Goal: Book appointment/travel/reservation

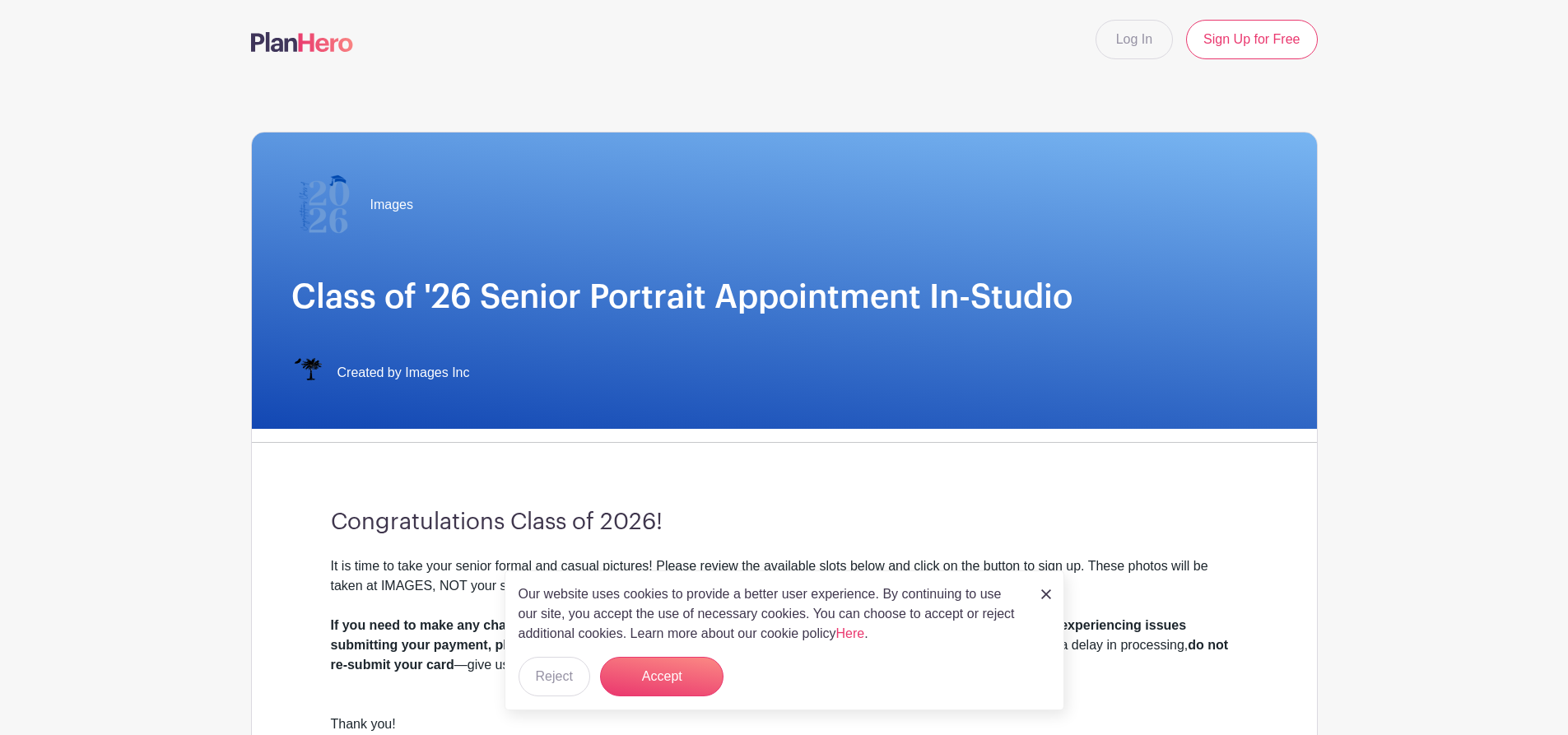
click at [1046, 596] on img at bounding box center [1046, 594] width 10 height 10
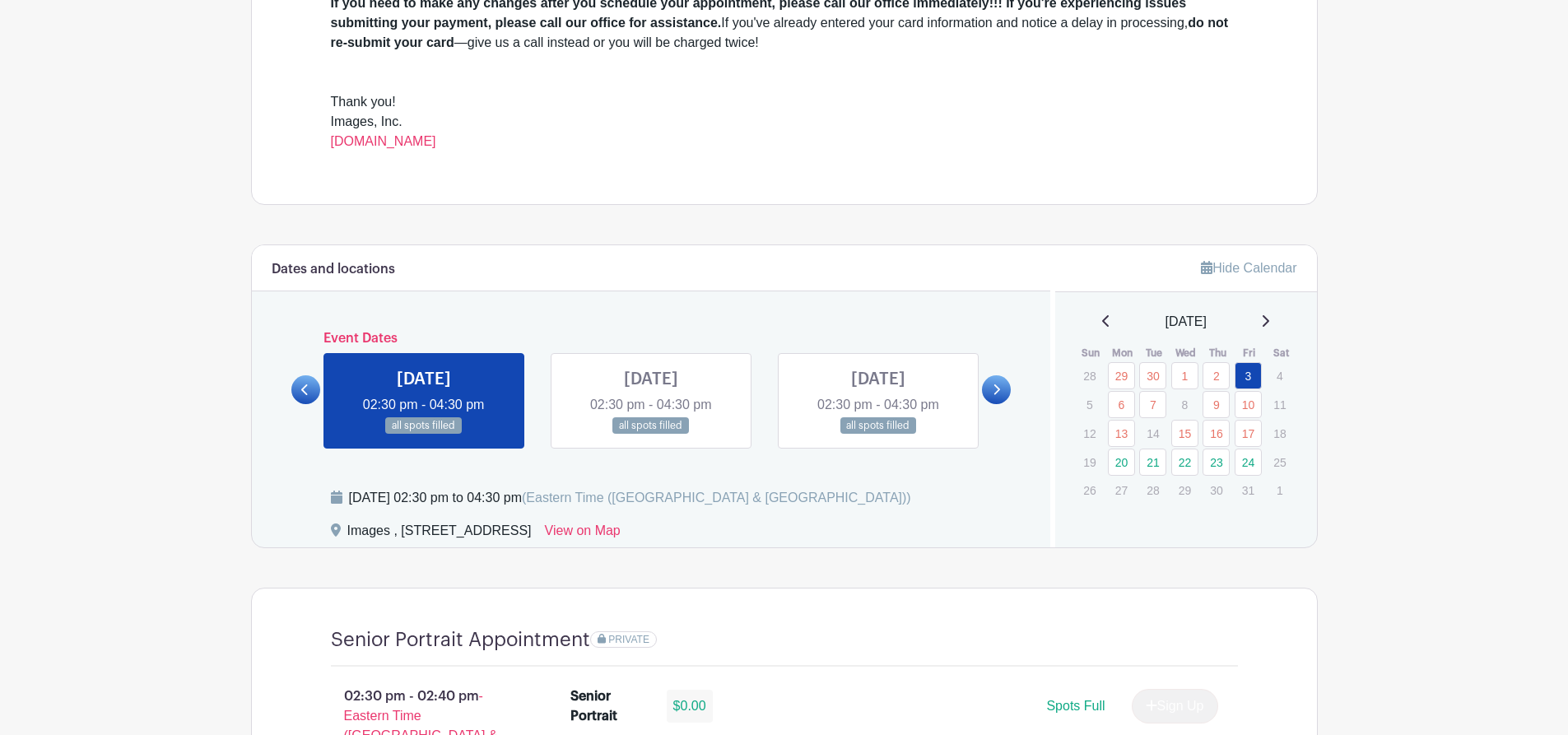
scroll to position [575, 0]
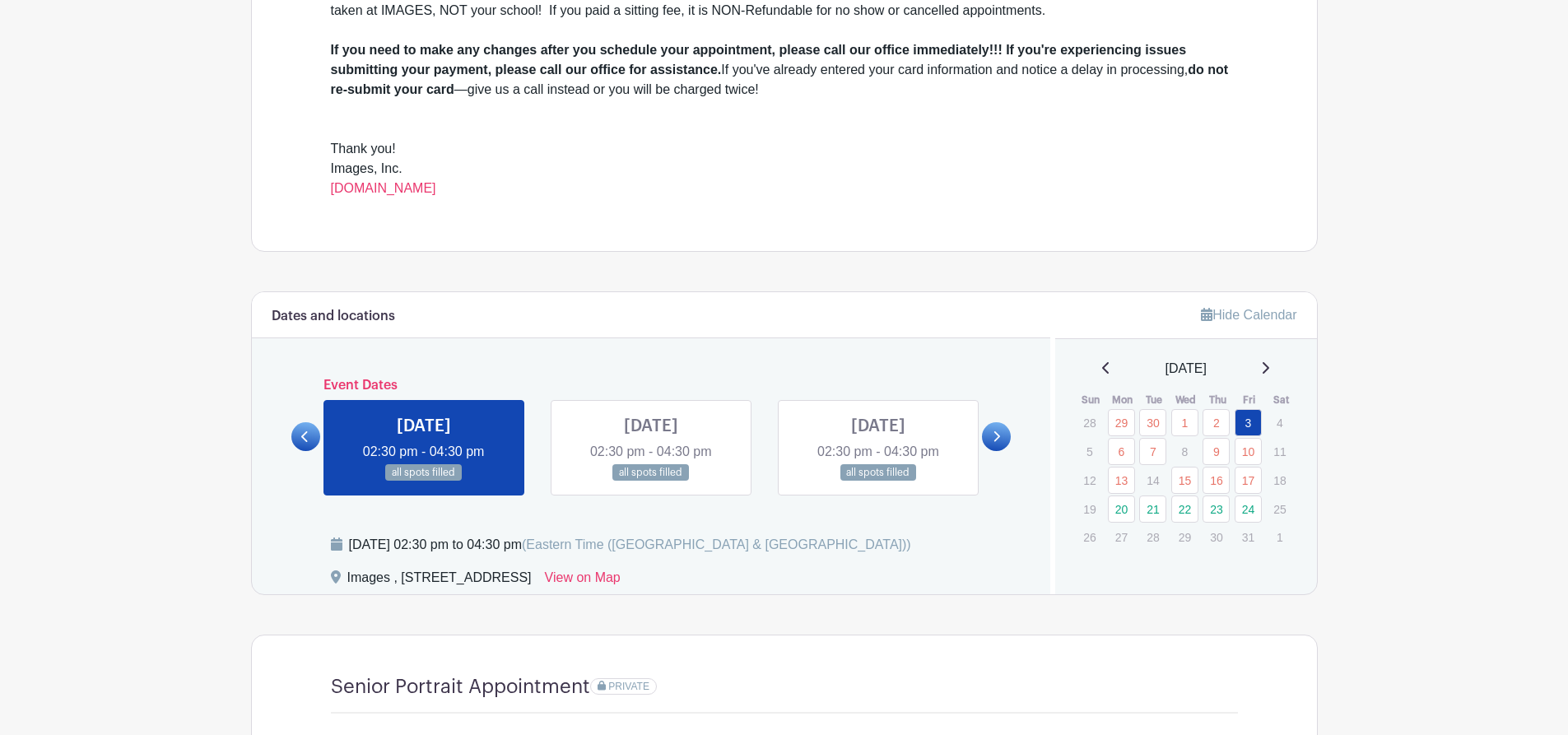
click at [986, 433] on link at bounding box center [996, 437] width 29 height 29
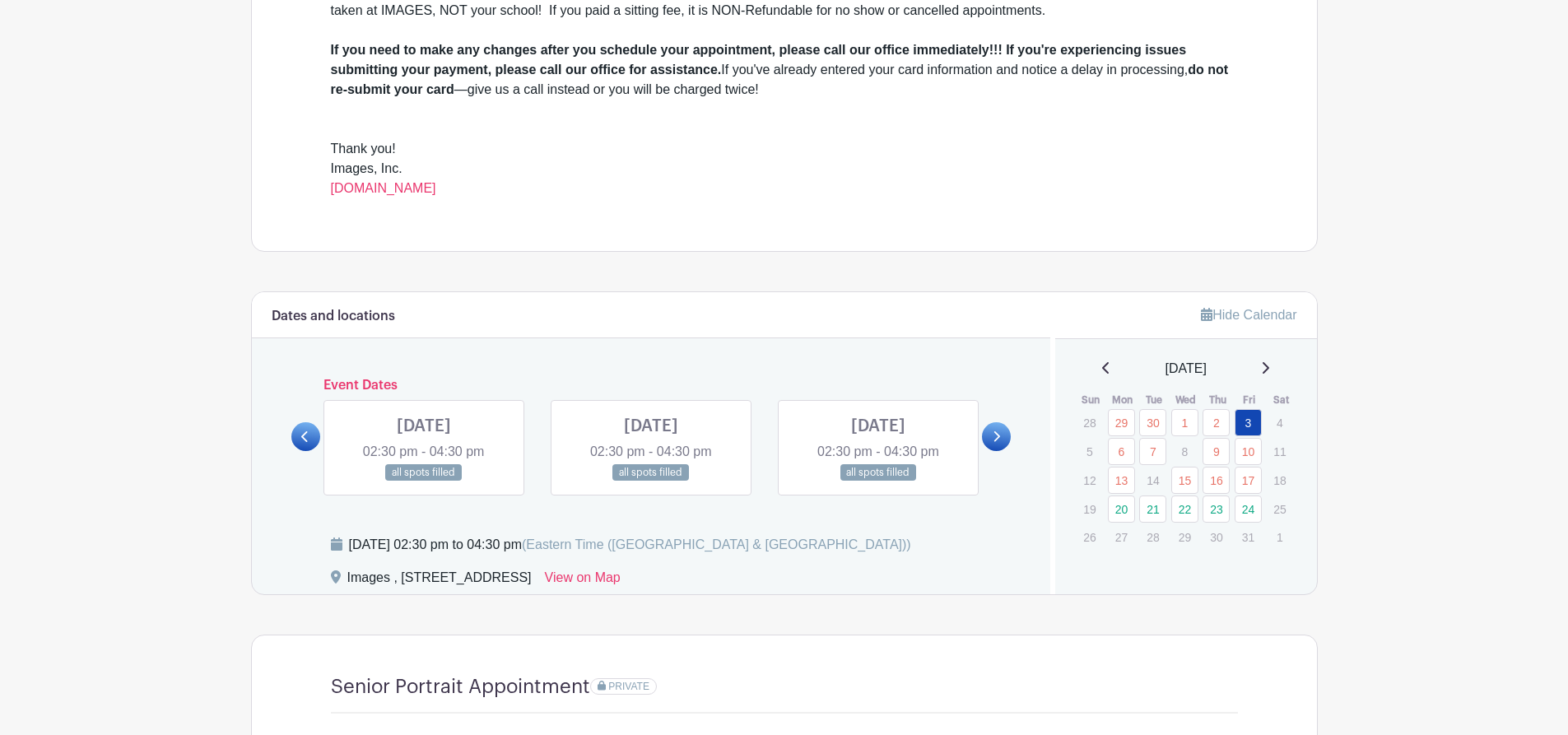
click at [992, 436] on icon at bounding box center [996, 437] width 8 height 13
click at [990, 432] on link at bounding box center [996, 437] width 29 height 29
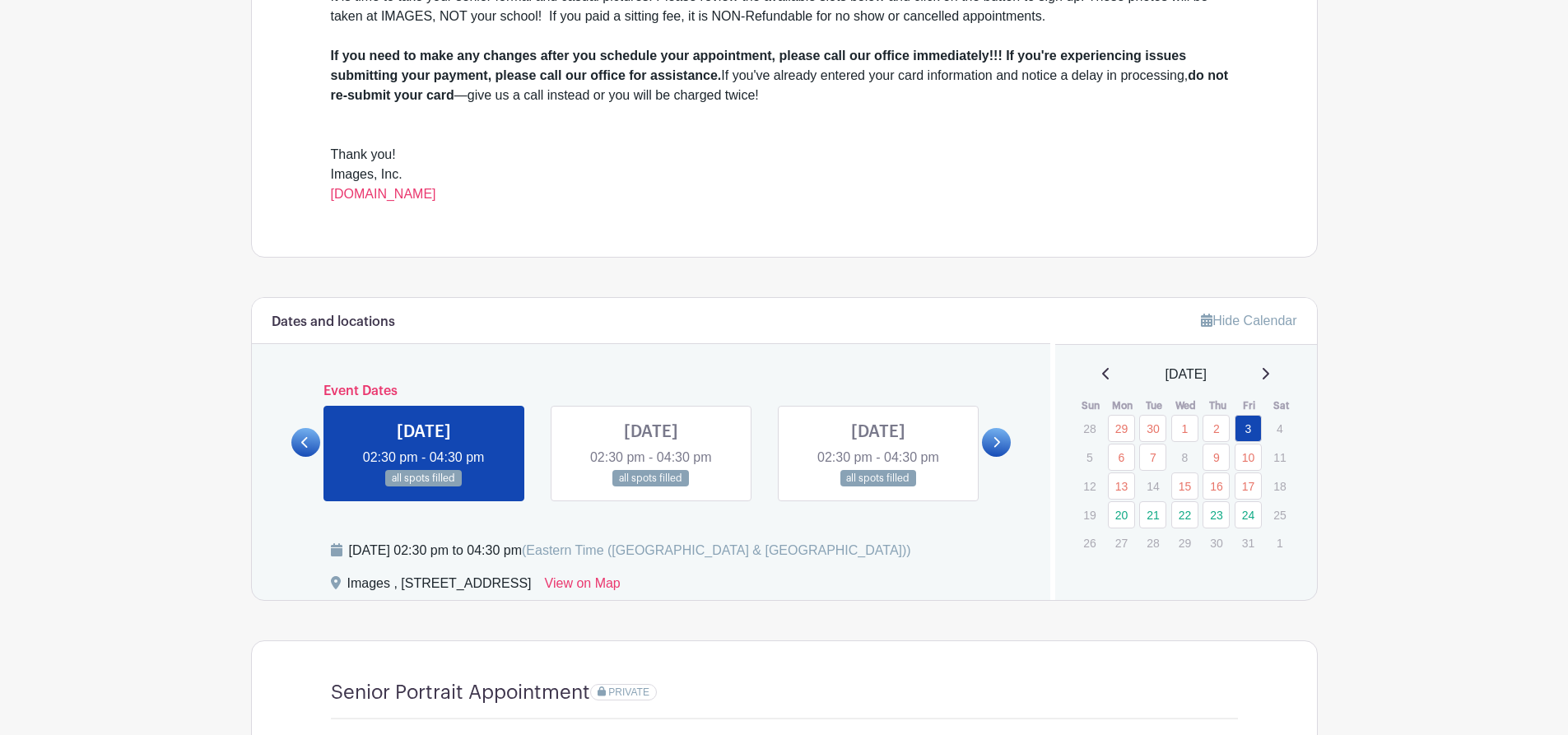
scroll to position [576, 0]
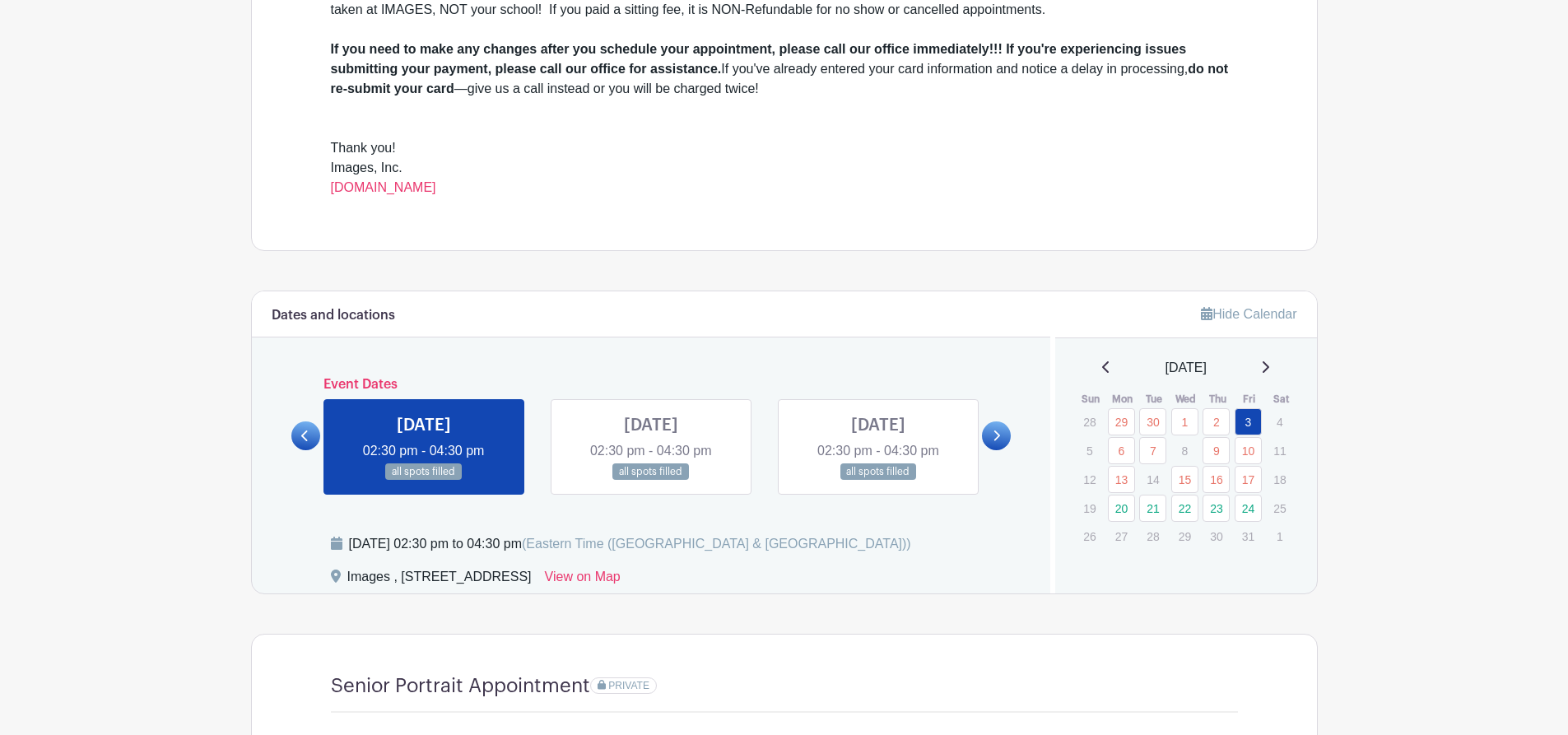
click at [1005, 438] on link at bounding box center [996, 436] width 29 height 29
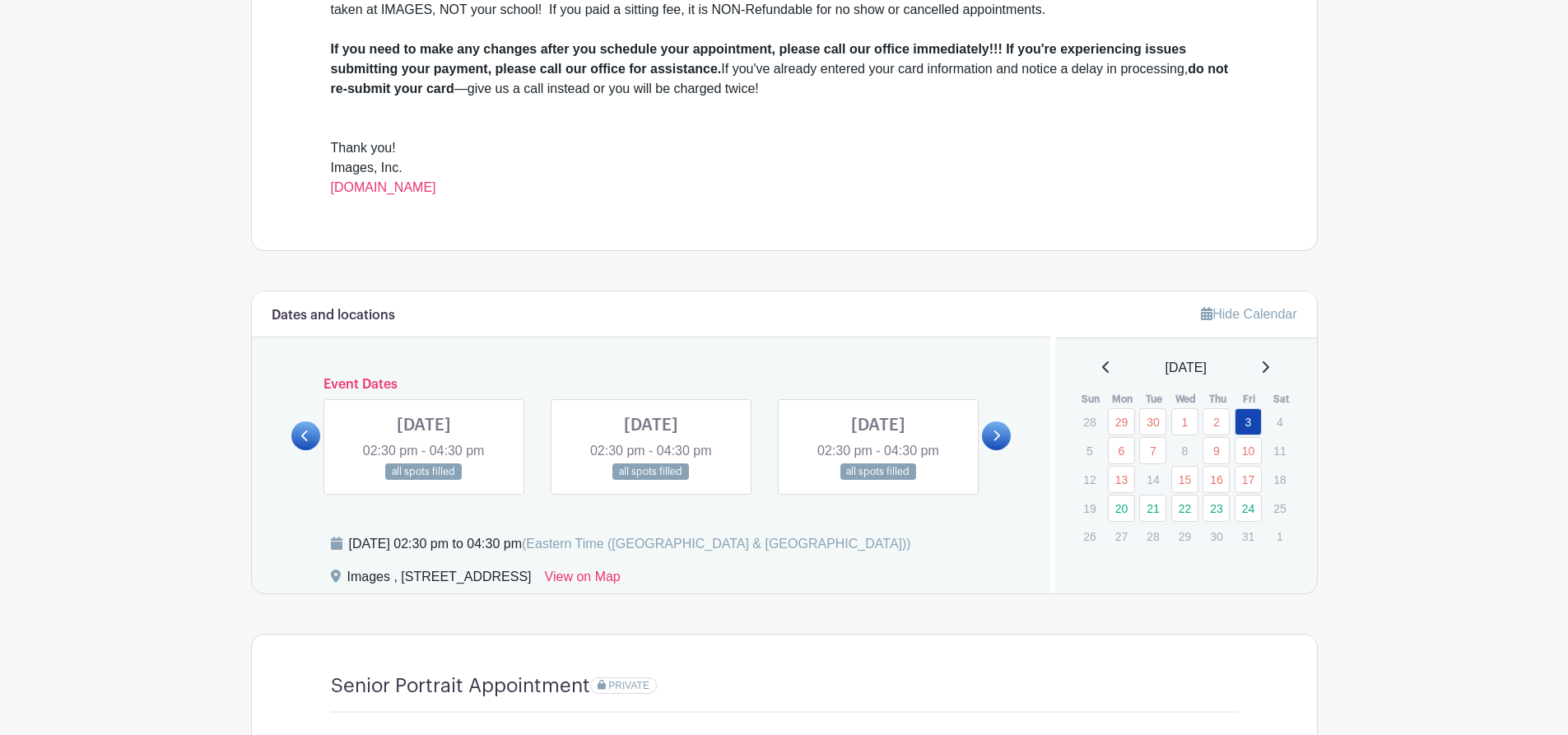
click at [1005, 438] on link at bounding box center [996, 436] width 29 height 29
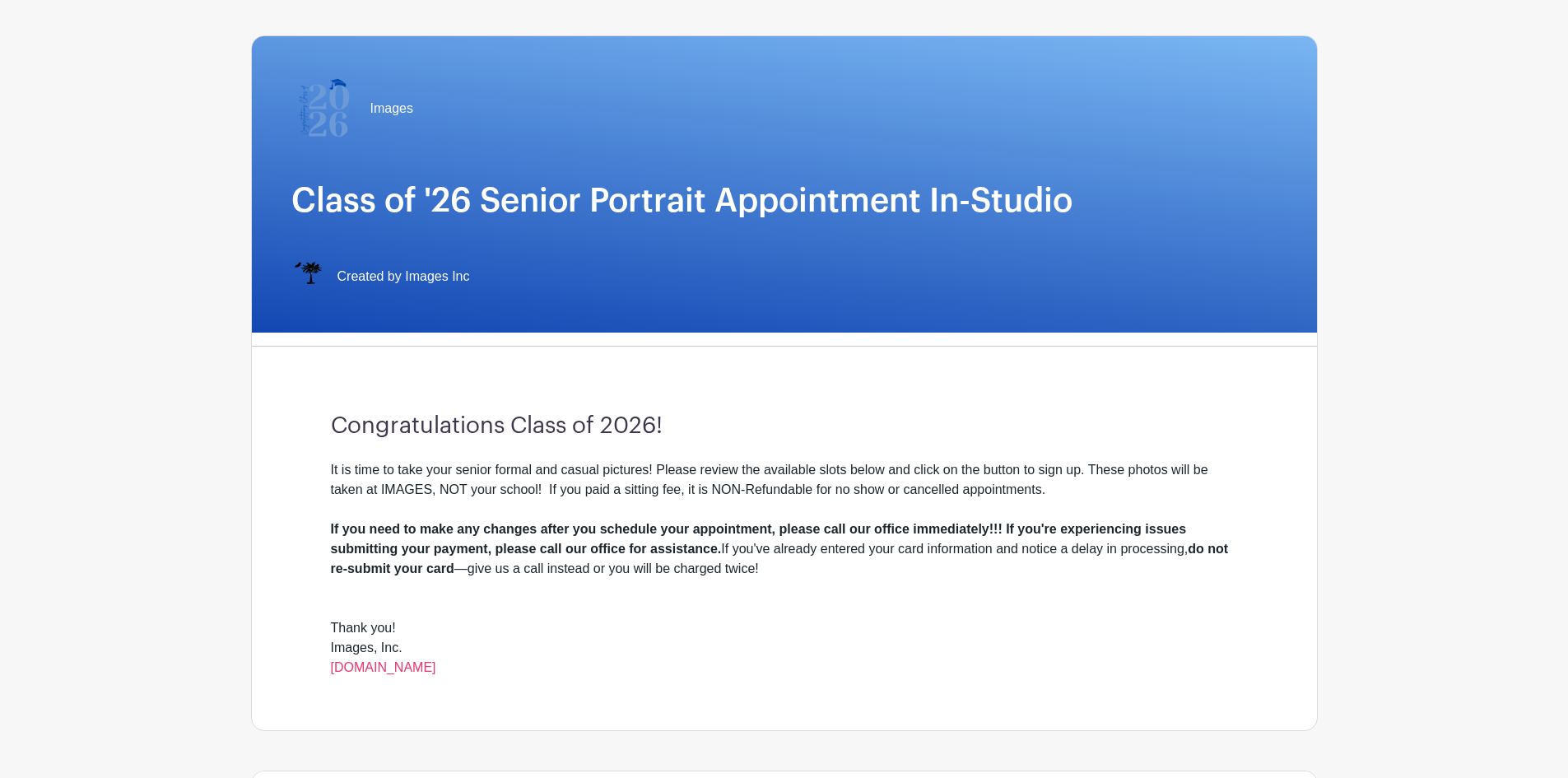
scroll to position [494, 0]
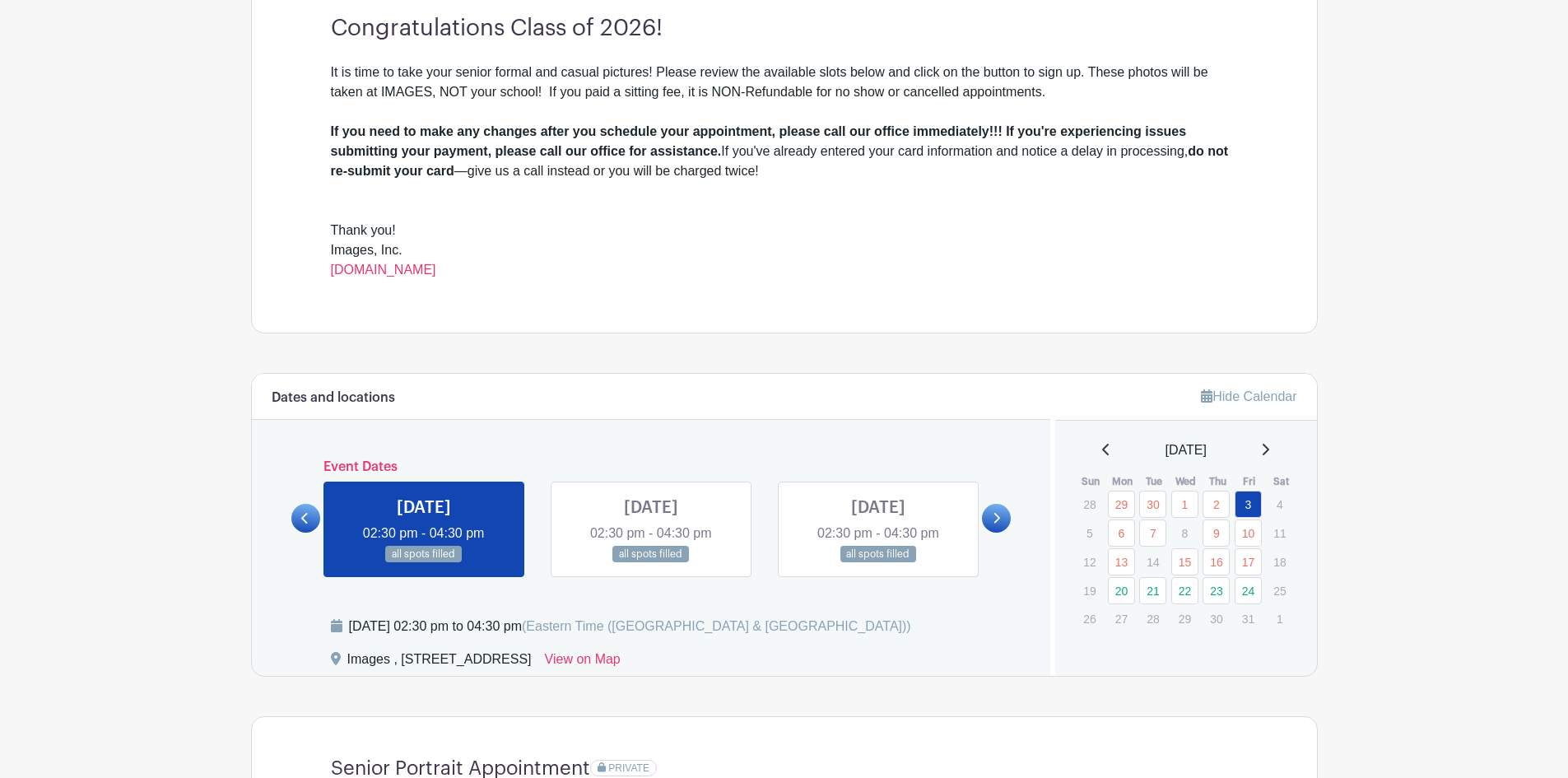
click at [999, 514] on icon at bounding box center [996, 517] width 8 height 13
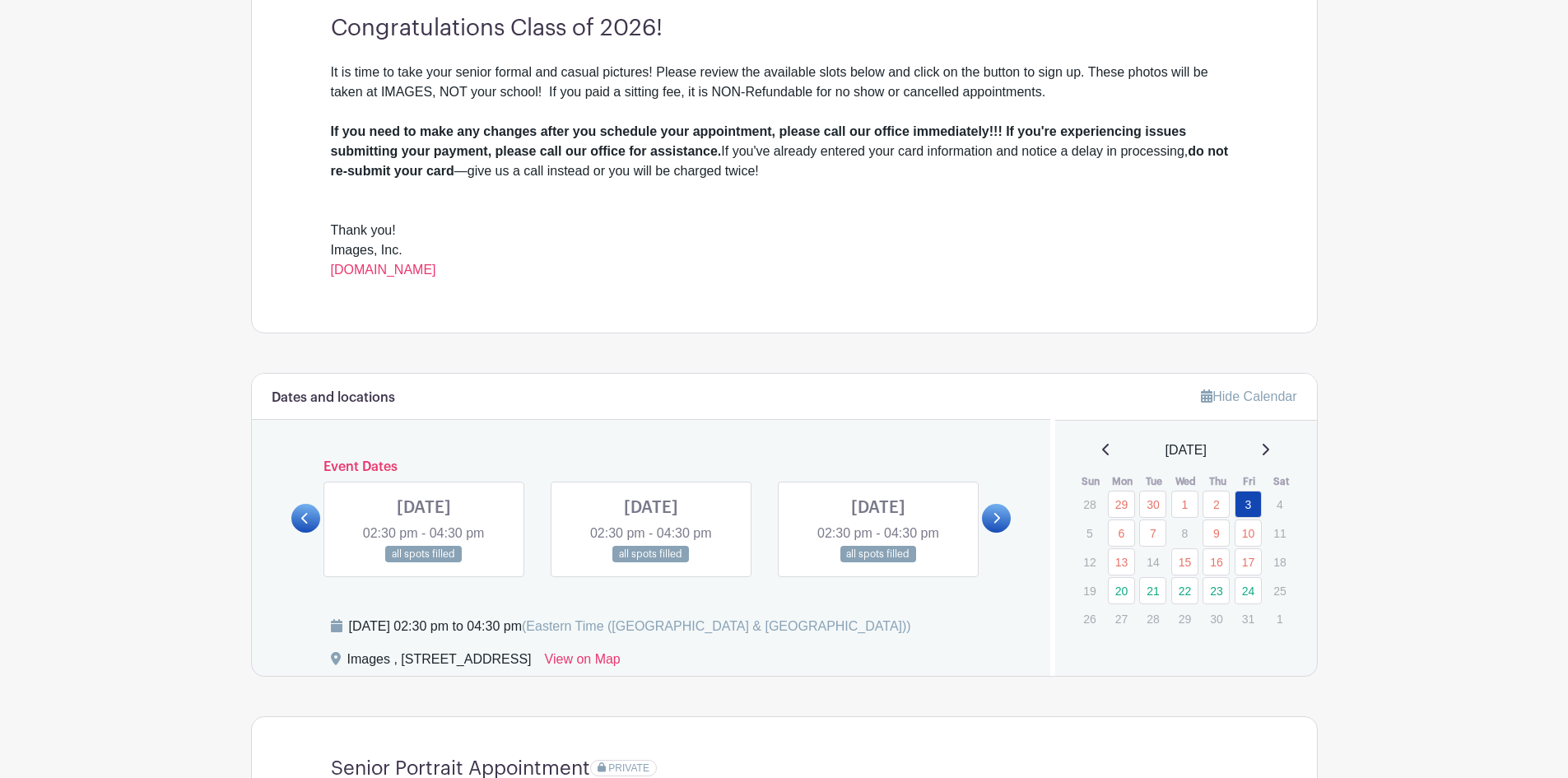
click at [1000, 514] on icon at bounding box center [996, 517] width 8 height 13
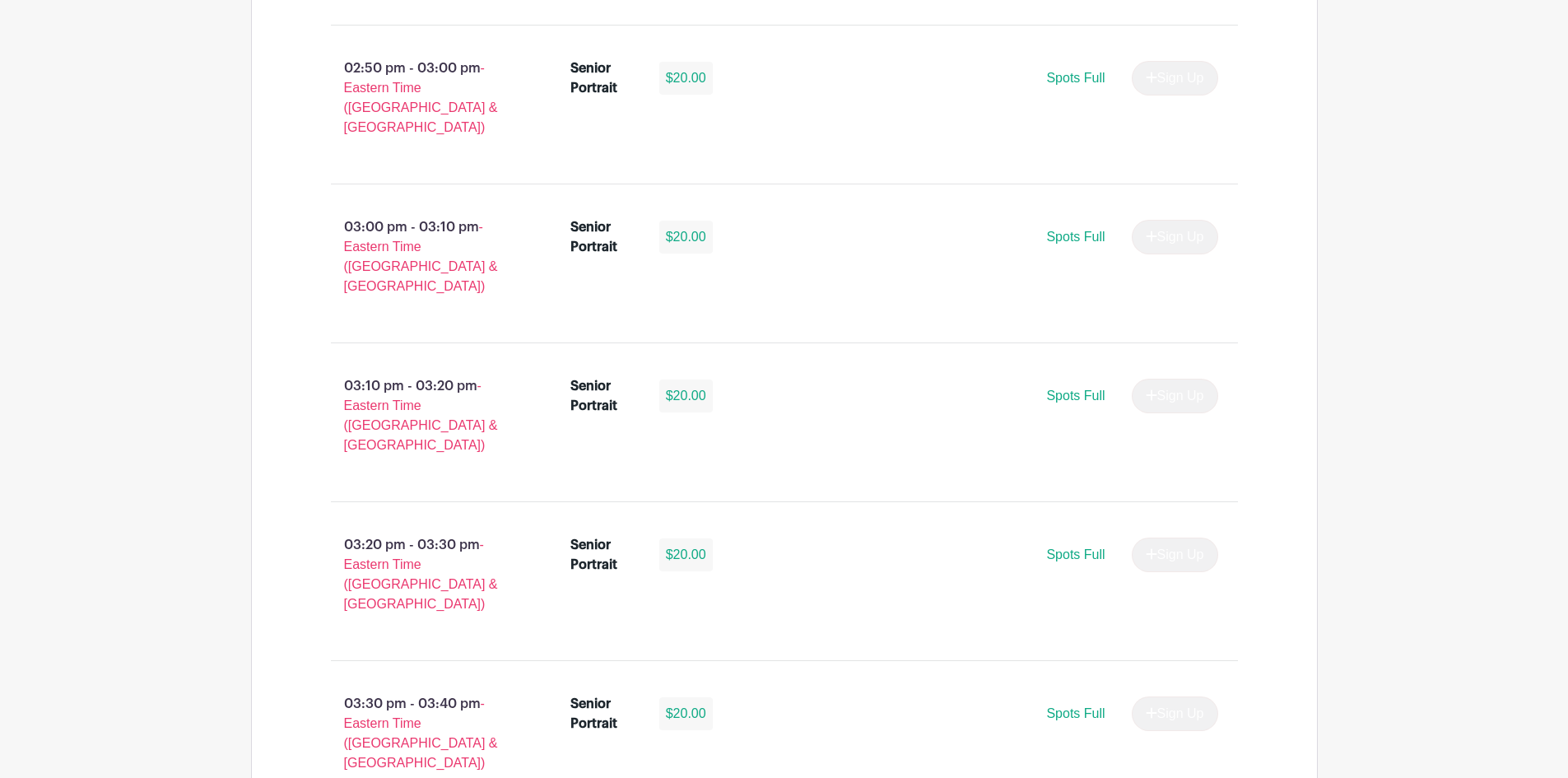
scroll to position [1317, 0]
